Goal: Task Accomplishment & Management: Complete application form

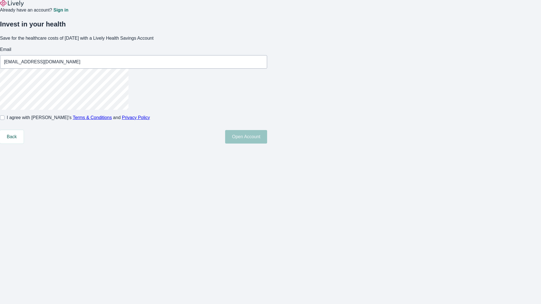
click at [5, 120] on input "I agree with Lively’s Terms & Conditions and Privacy Policy" at bounding box center [2, 118] width 5 height 5
checkbox input "true"
click at [267, 144] on button "Open Account" at bounding box center [246, 137] width 42 height 14
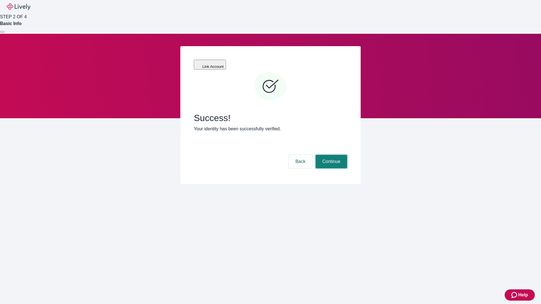
click at [330, 155] on button "Continue" at bounding box center [332, 162] width 32 height 14
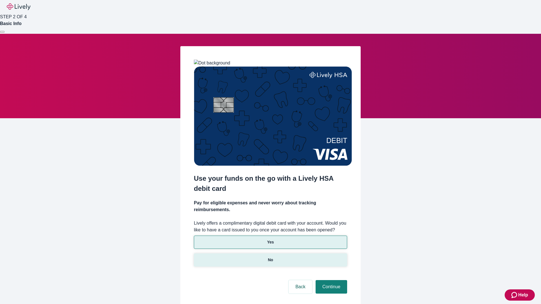
click at [270, 257] on p "No" at bounding box center [270, 260] width 5 height 6
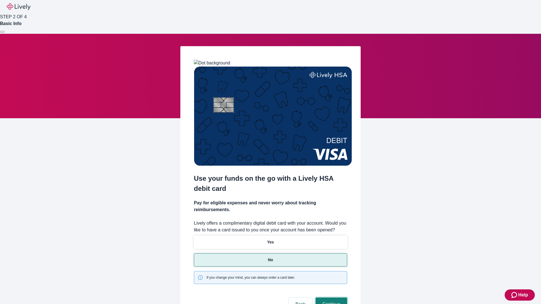
click at [330, 298] on button "Continue" at bounding box center [332, 305] width 32 height 14
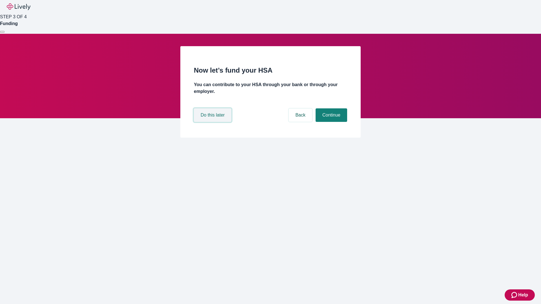
click at [213, 122] on button "Do this later" at bounding box center [212, 115] width 37 height 14
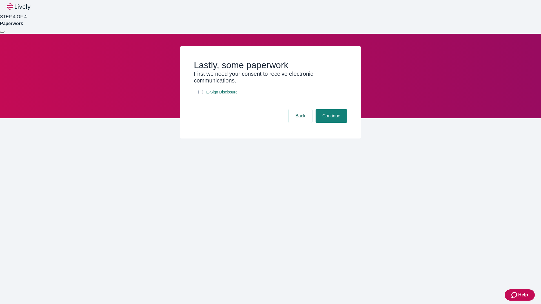
click at [201, 94] on input "E-Sign Disclosure" at bounding box center [200, 92] width 5 height 5
checkbox input "true"
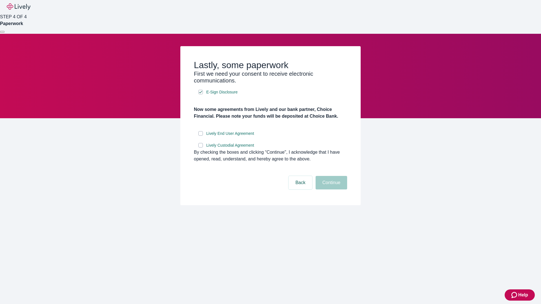
click at [201, 136] on input "Lively End User Agreement" at bounding box center [200, 133] width 5 height 5
checkbox input "true"
click at [201, 148] on input "Lively Custodial Agreement" at bounding box center [200, 145] width 5 height 5
checkbox input "true"
click at [330, 190] on button "Continue" at bounding box center [332, 183] width 32 height 14
